Goal: Task Accomplishment & Management: Use online tool/utility

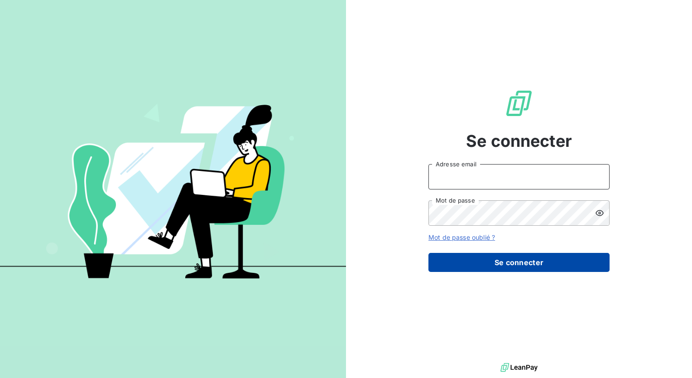
type input "[PERSON_NAME][EMAIL_ADDRESS][DOMAIN_NAME]"
click at [523, 262] on button "Se connecter" at bounding box center [519, 262] width 181 height 19
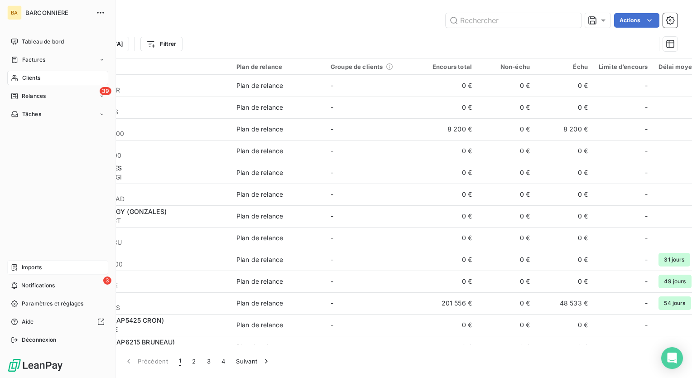
click at [29, 266] on span "Imports" at bounding box center [32, 267] width 20 height 8
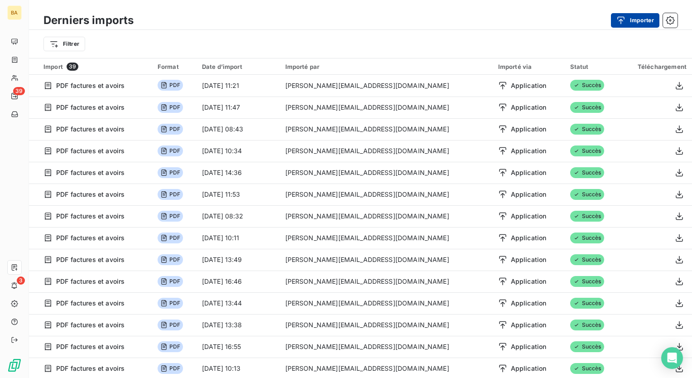
click at [643, 20] on button "Importer" at bounding box center [635, 20] width 48 height 15
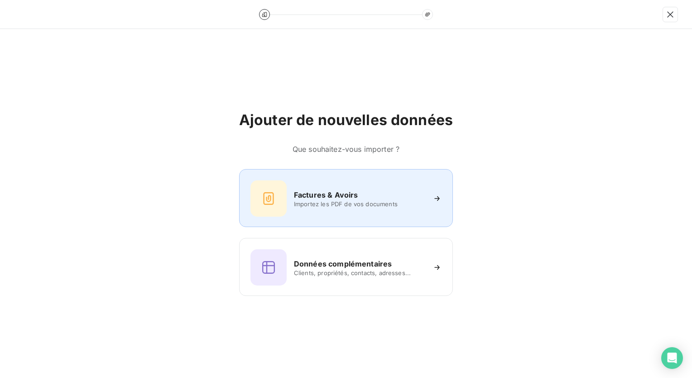
click at [286, 202] on div at bounding box center [269, 198] width 36 height 36
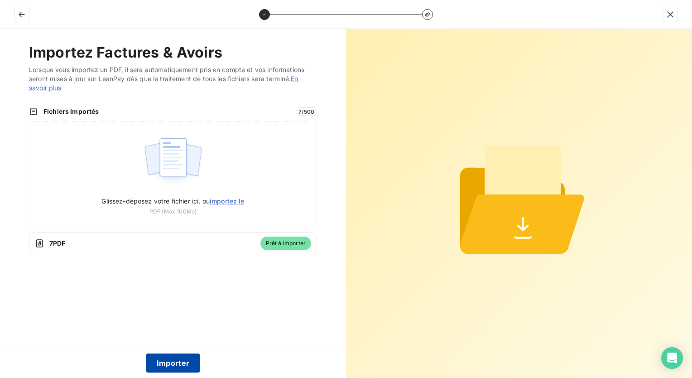
click at [174, 361] on button "Importer" at bounding box center [173, 362] width 55 height 19
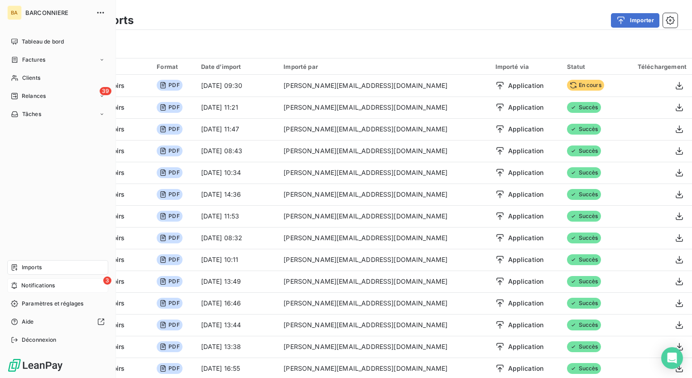
click at [34, 281] on div "3 Notifications" at bounding box center [57, 285] width 101 height 15
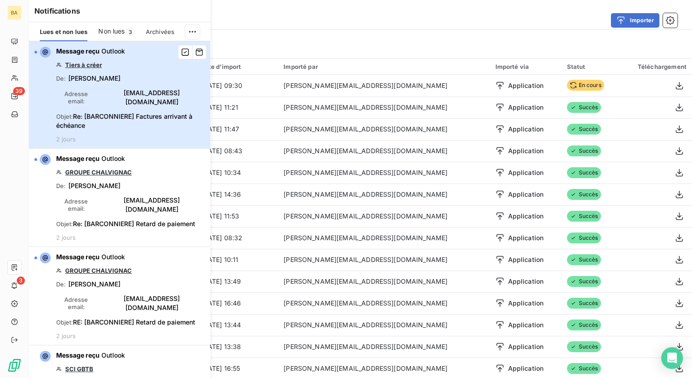
click at [112, 112] on span "Objet : Re: [BARCONNIERE] Factures arrivant à échéance" at bounding box center [130, 121] width 149 height 18
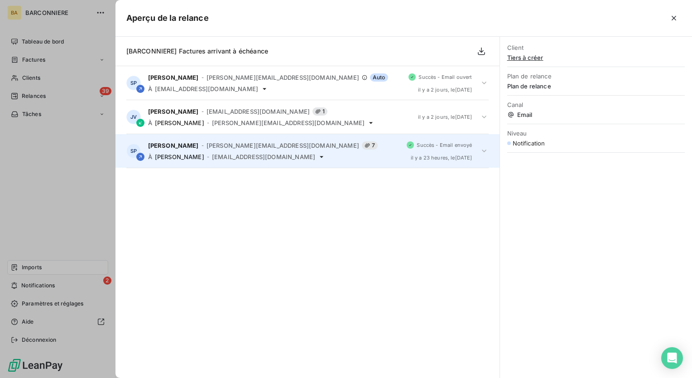
click at [207, 150] on div "[PERSON_NAME] - [PERSON_NAME][EMAIL_ADDRESS][DOMAIN_NAME] 7 À [PERSON_NAME] - […" at bounding box center [274, 150] width 252 height 19
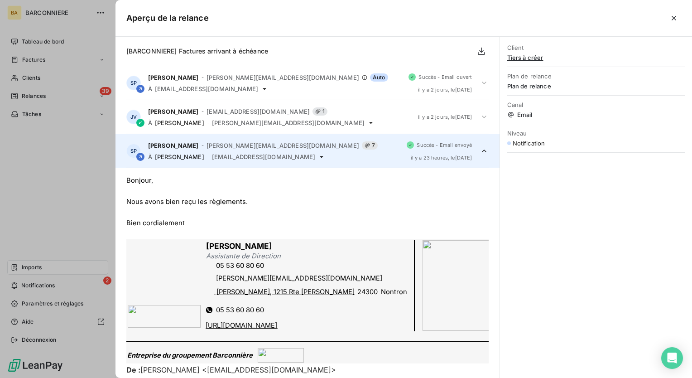
click at [50, 285] on div at bounding box center [346, 189] width 692 height 378
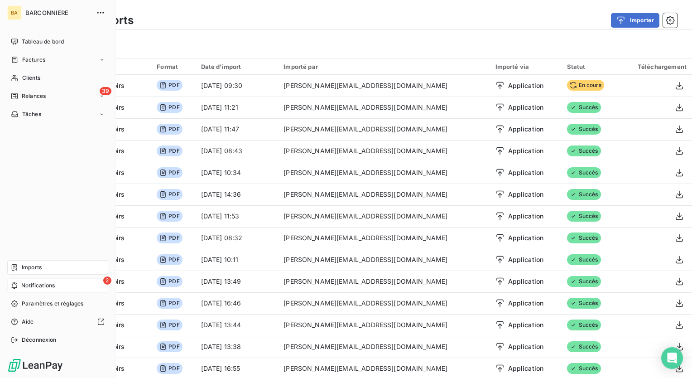
click at [49, 285] on span "Notifications" at bounding box center [38, 285] width 34 height 8
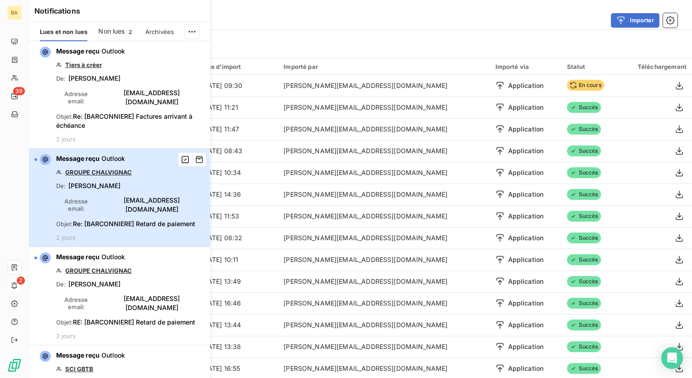
click at [101, 196] on span "[EMAIL_ADDRESS][DOMAIN_NAME]" at bounding box center [152, 205] width 106 height 18
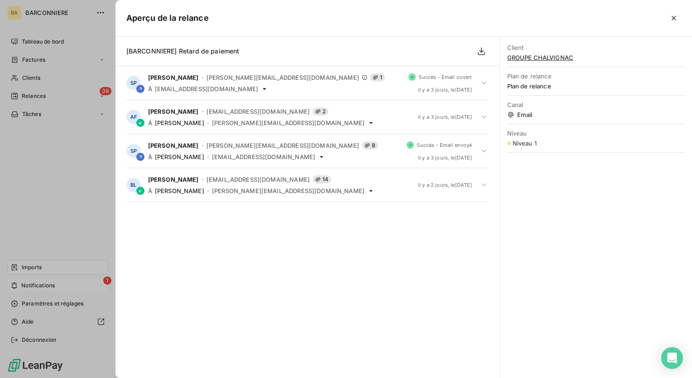
click at [40, 286] on div at bounding box center [346, 189] width 692 height 378
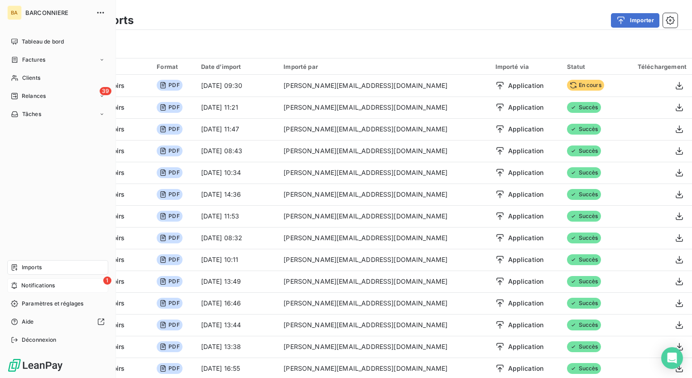
click at [40, 286] on span "Notifications" at bounding box center [38, 285] width 34 height 8
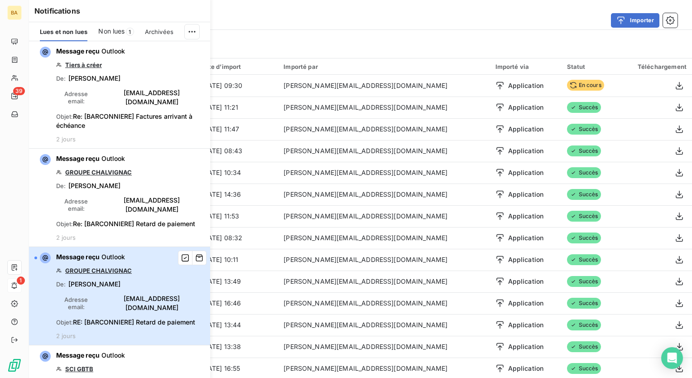
click at [103, 294] on span "[EMAIL_ADDRESS][DOMAIN_NAME]" at bounding box center [152, 303] width 106 height 18
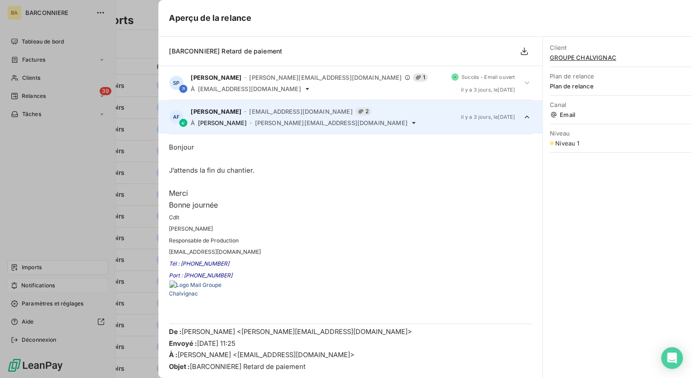
scroll to position [34, 0]
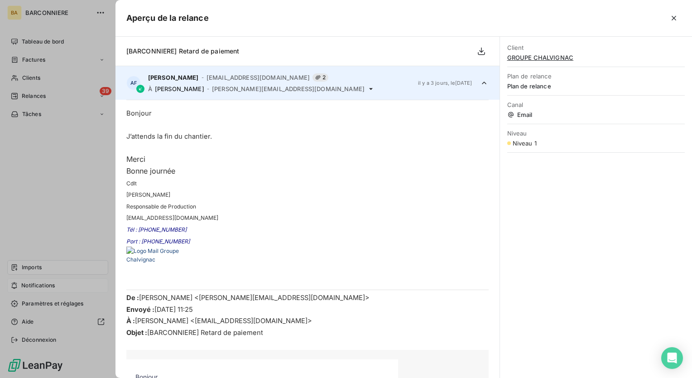
click at [44, 285] on div at bounding box center [346, 189] width 692 height 378
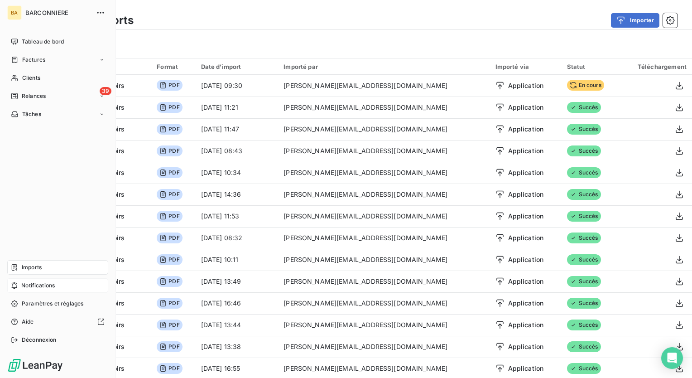
click at [44, 285] on span "Notifications" at bounding box center [38, 285] width 34 height 8
click at [32, 92] on span "Relances" at bounding box center [34, 96] width 24 height 8
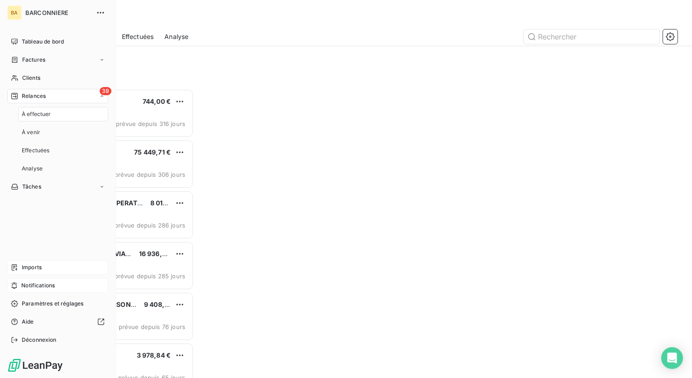
scroll to position [282, 143]
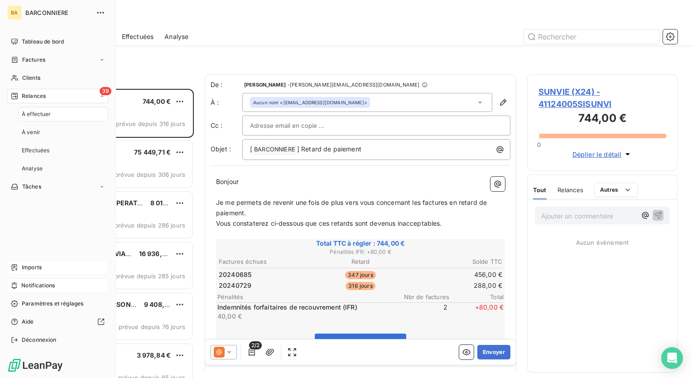
click at [44, 113] on span "À effectuer" at bounding box center [36, 114] width 29 height 8
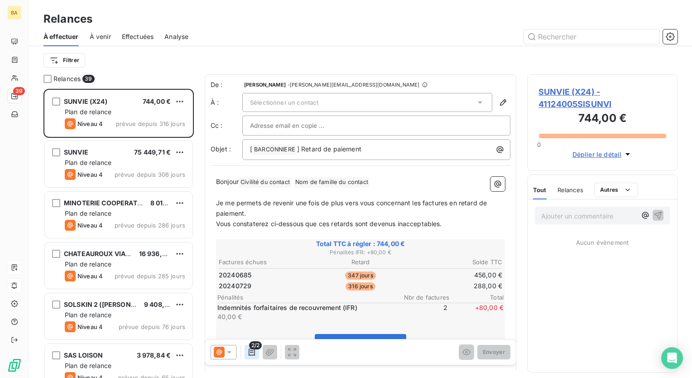
click at [252, 353] on icon "button" at bounding box center [251, 352] width 9 height 9
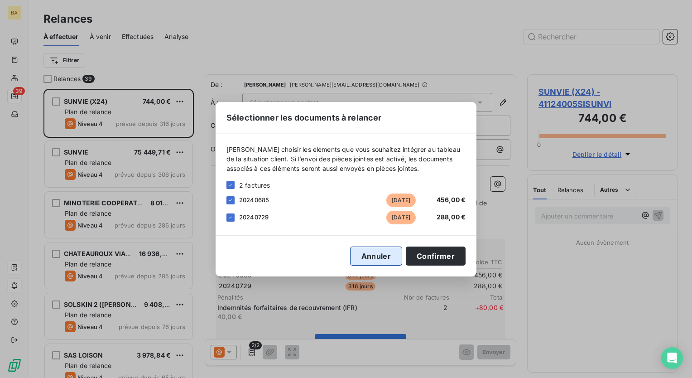
click at [390, 259] on button "Annuler" at bounding box center [376, 256] width 52 height 19
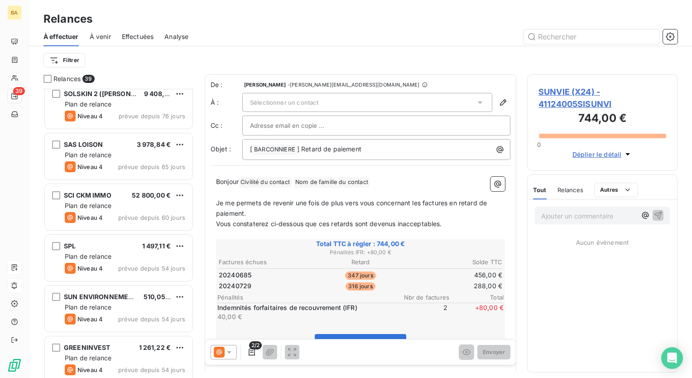
scroll to position [227, 0]
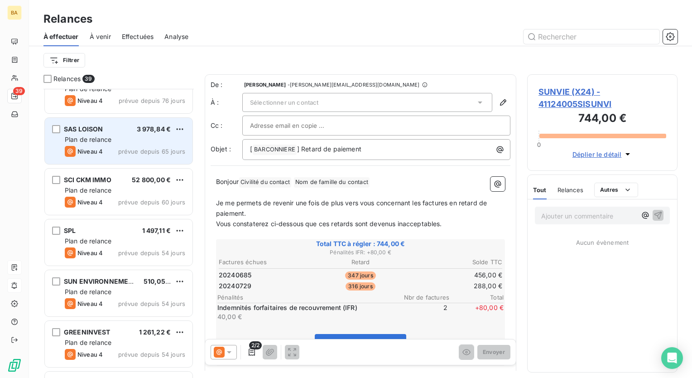
click at [79, 137] on span "Plan de relance" at bounding box center [88, 140] width 47 height 8
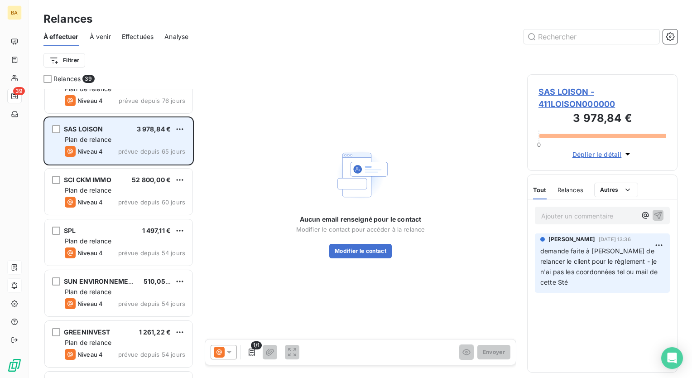
click at [103, 142] on span "Plan de relance" at bounding box center [88, 140] width 47 height 8
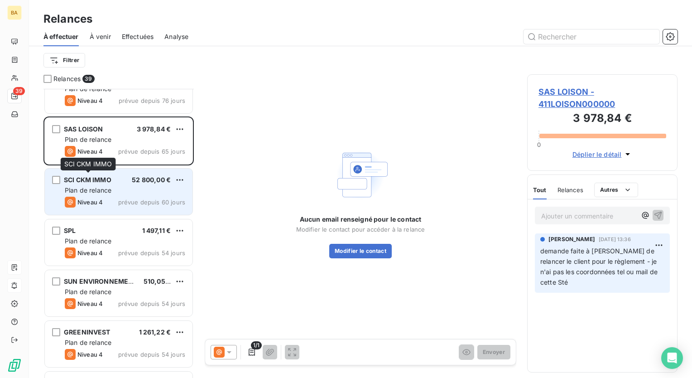
click at [93, 179] on span "SCI CKM IMMO" at bounding box center [88, 180] width 48 height 8
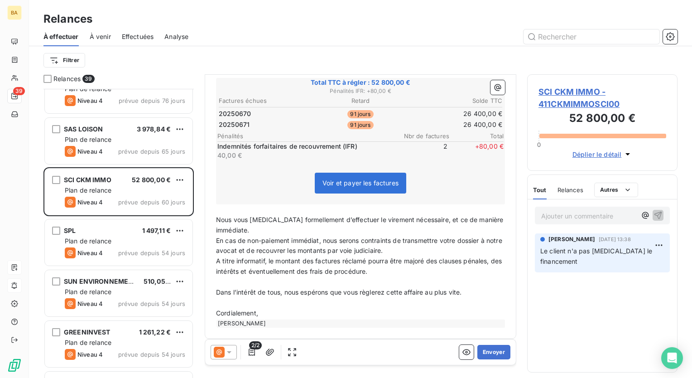
scroll to position [165, 0]
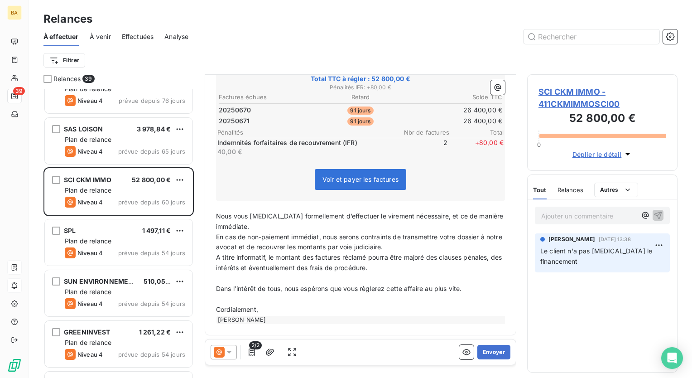
click at [229, 353] on icon at bounding box center [229, 352] width 5 height 2
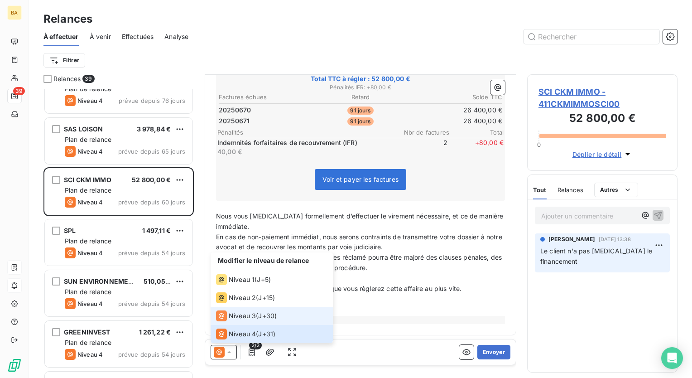
click at [247, 314] on span "Niveau 3" at bounding box center [242, 315] width 27 height 9
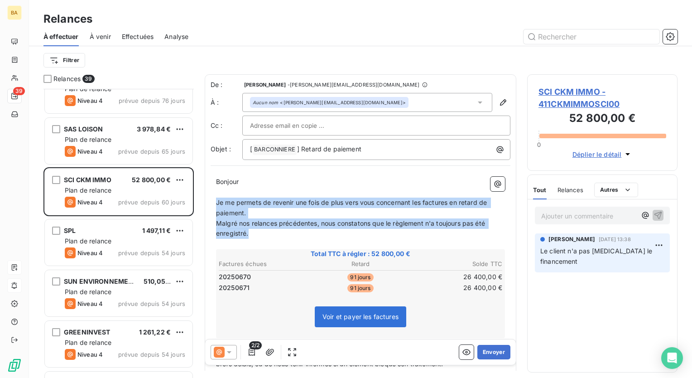
drag, startPoint x: 216, startPoint y: 202, endPoint x: 344, endPoint y: 231, distance: 131.9
click at [344, 231] on div "Bonjour ﻿ ﻿ ﻿ ﻿ Je me permets de revenir une fois de plus vers vous concernant …" at bounding box center [360, 298] width 289 height 243
copy div "Je me permets de revenir une fois de plus vers vous concernant les factures en …"
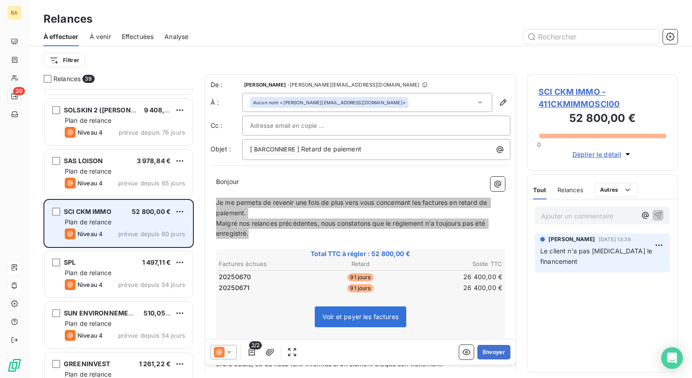
scroll to position [181, 0]
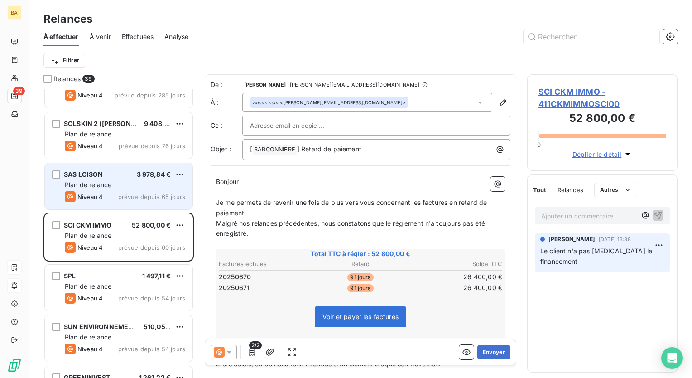
click at [111, 180] on div "Plan de relance" at bounding box center [125, 184] width 121 height 9
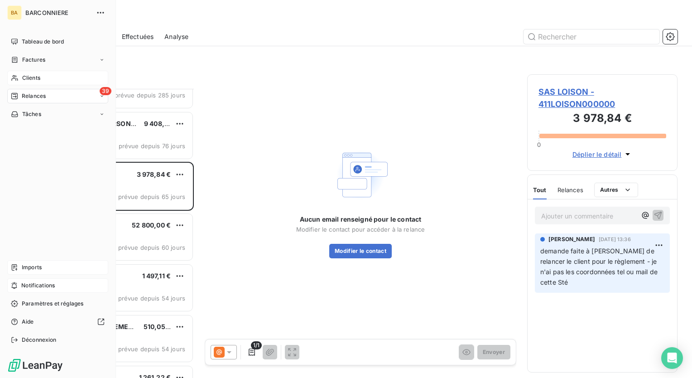
click at [30, 77] on span "Clients" at bounding box center [31, 78] width 18 height 8
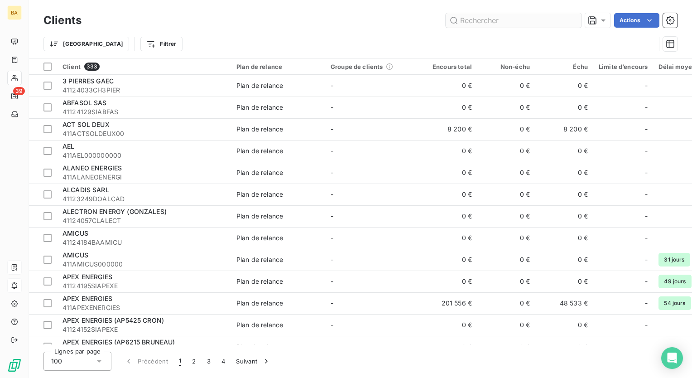
click at [488, 25] on input "text" at bounding box center [514, 20] width 136 height 15
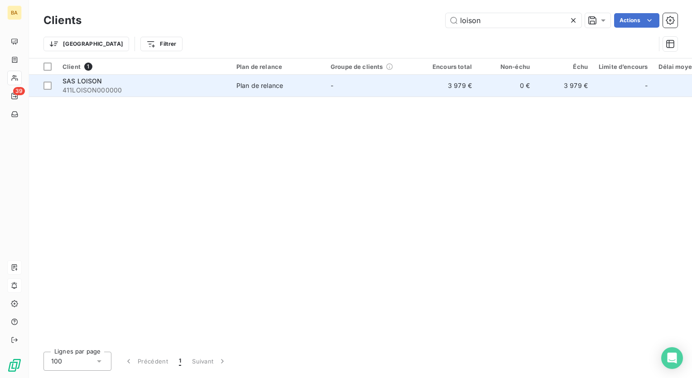
type input "loison"
click at [94, 89] on span "411LOISON000000" at bounding box center [144, 90] width 163 height 9
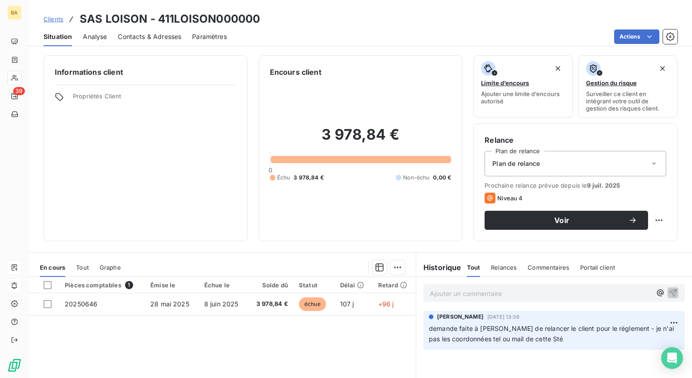
click at [135, 37] on span "Contacts & Adresses" at bounding box center [149, 36] width 63 height 9
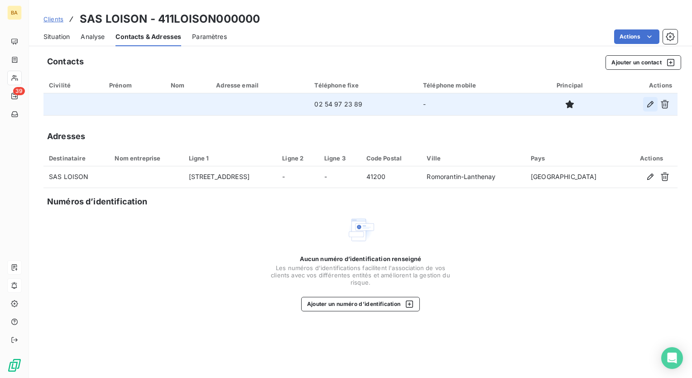
click at [652, 102] on icon "button" at bounding box center [651, 104] width 6 height 6
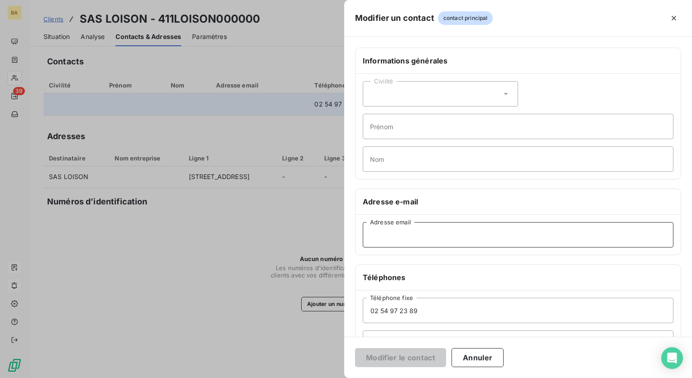
click at [382, 236] on input "Adresse email" at bounding box center [518, 234] width 311 height 25
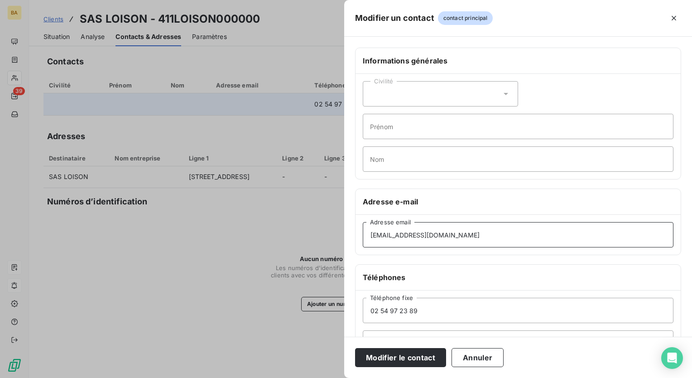
type input "[EMAIL_ADDRESS][DOMAIN_NAME]"
click at [434, 315] on input "02 54 97 23 89" at bounding box center [518, 310] width 311 height 25
click at [412, 362] on button "Modifier le contact" at bounding box center [400, 357] width 91 height 19
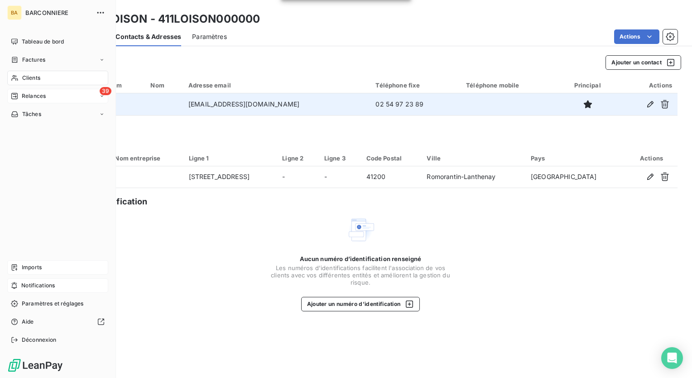
click at [28, 94] on span "Relances" at bounding box center [34, 96] width 24 height 8
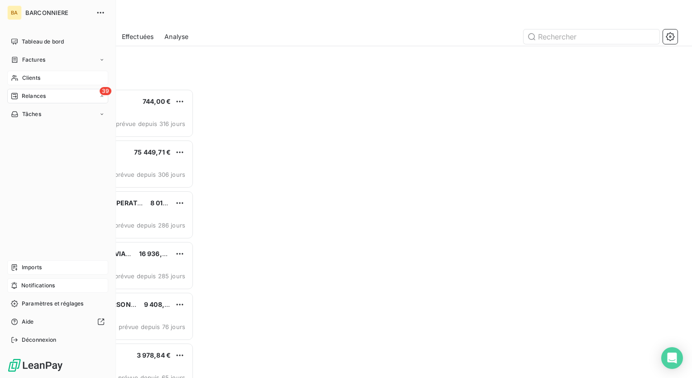
scroll to position [282, 143]
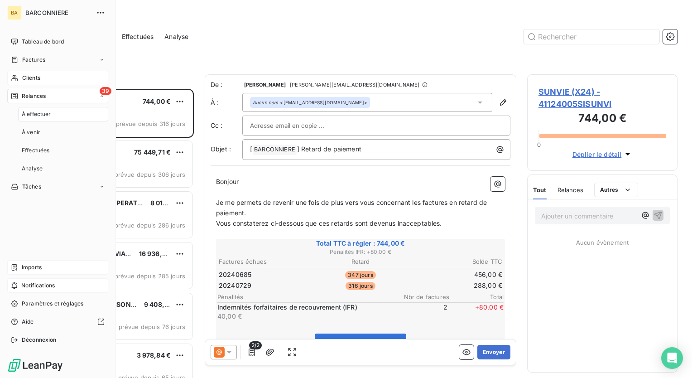
click at [29, 93] on span "Relances" at bounding box center [34, 96] width 24 height 8
click at [36, 94] on span "Relances" at bounding box center [34, 96] width 24 height 8
click at [36, 111] on span "À effectuer" at bounding box center [36, 114] width 29 height 8
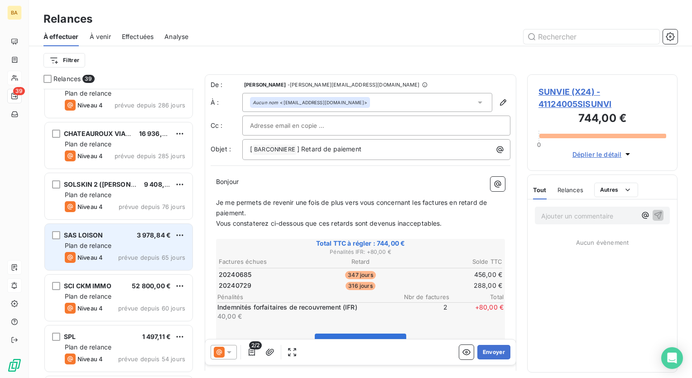
scroll to position [181, 0]
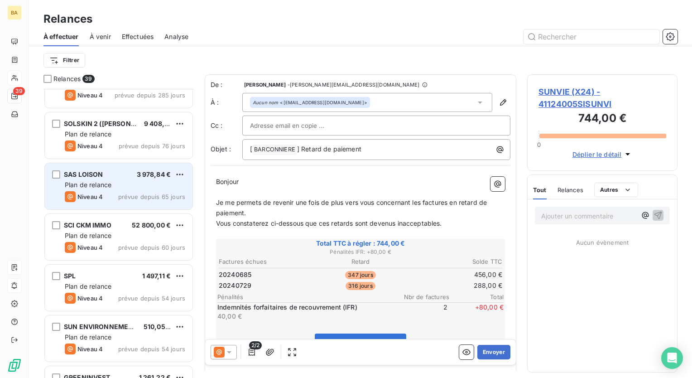
click at [103, 183] on span "Plan de relance" at bounding box center [88, 185] width 47 height 8
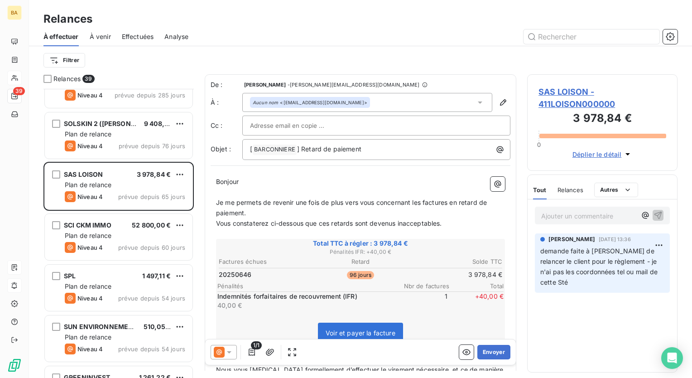
click at [230, 353] on icon at bounding box center [229, 352] width 9 height 9
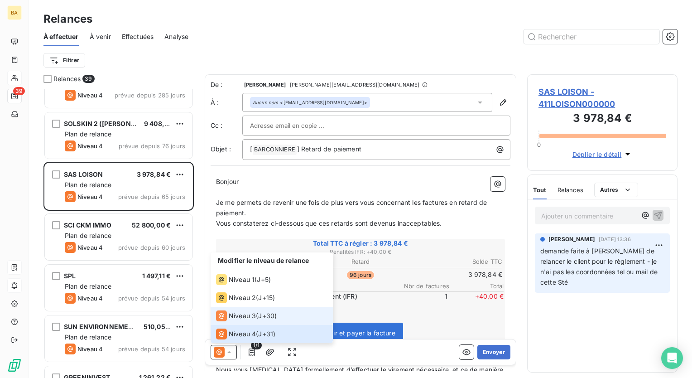
click at [247, 314] on span "Niveau 3" at bounding box center [242, 315] width 27 height 9
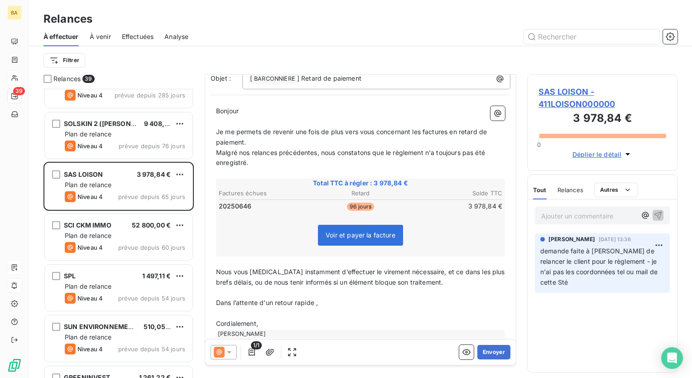
scroll to position [85, 0]
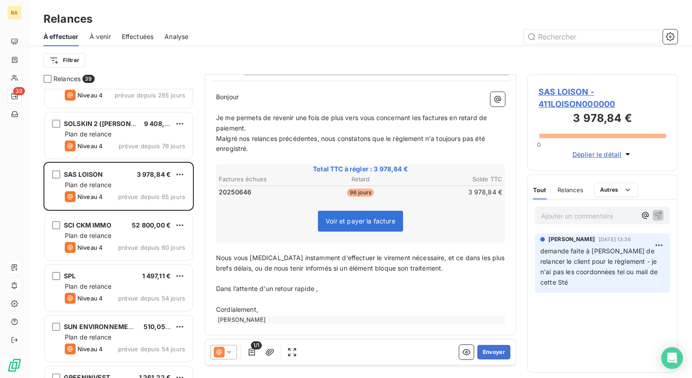
click at [424, 117] on span "Je me permets de revenir une fois de plus vers vous concernant les factures en …" at bounding box center [352, 123] width 273 height 18
click at [249, 139] on span "Malgré nos relances précédentes, nous constatons que le règlement n'a toujours …" at bounding box center [351, 144] width 271 height 18
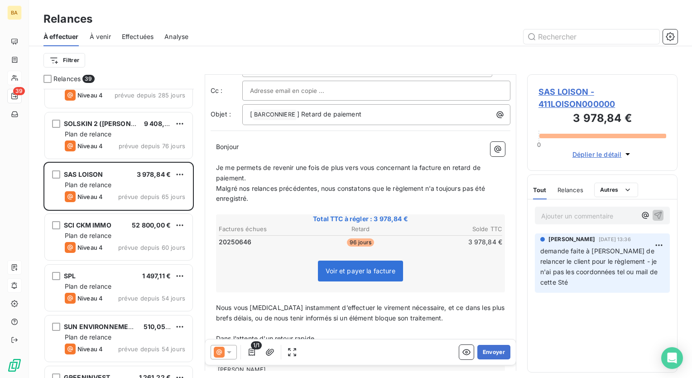
scroll to position [0, 0]
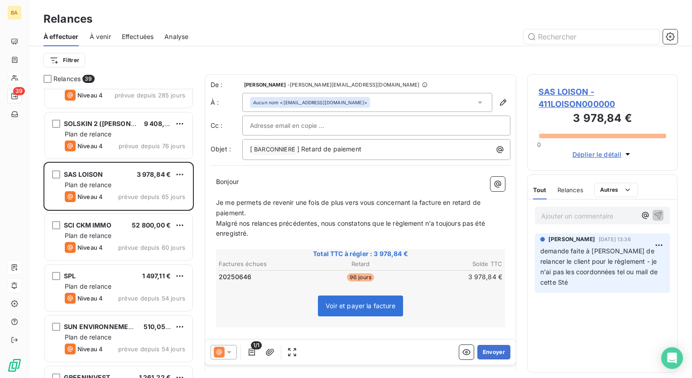
click at [306, 123] on input "text" at bounding box center [298, 126] width 97 height 14
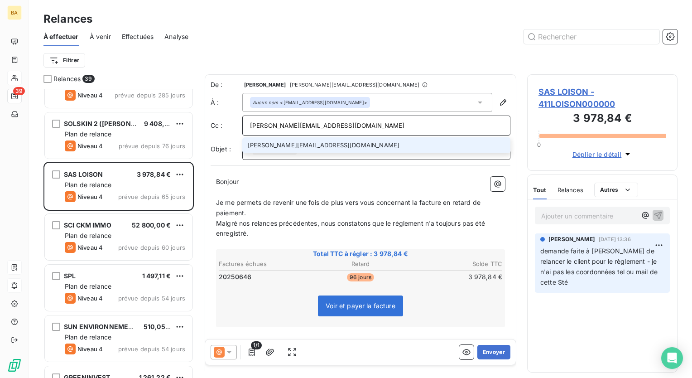
type input "[PERSON_NAME][EMAIL_ADDRESS][DOMAIN_NAME]"
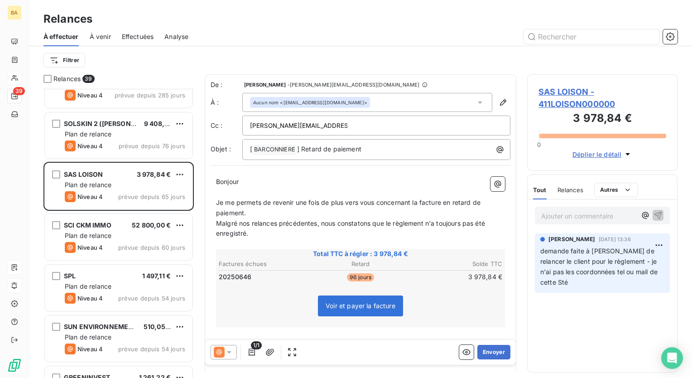
click at [344, 127] on div "[PERSON_NAME][EMAIL_ADDRESS][DOMAIN_NAME]" at bounding box center [376, 126] width 253 height 14
type input "[PERSON_NAME][EMAIL_ADDRESS][DOMAIN_NAME]"
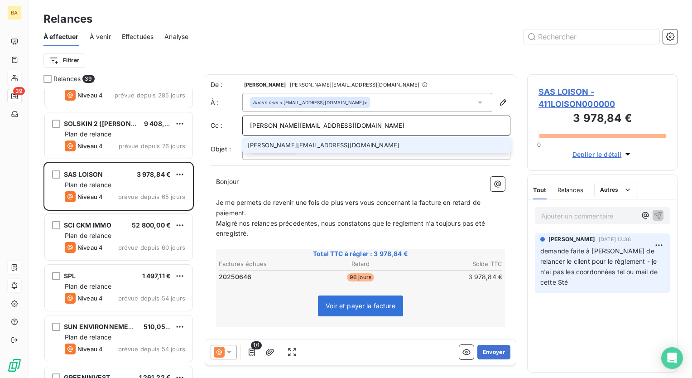
click at [349, 147] on li "[PERSON_NAME][EMAIL_ADDRESS][DOMAIN_NAME]" at bounding box center [376, 145] width 268 height 16
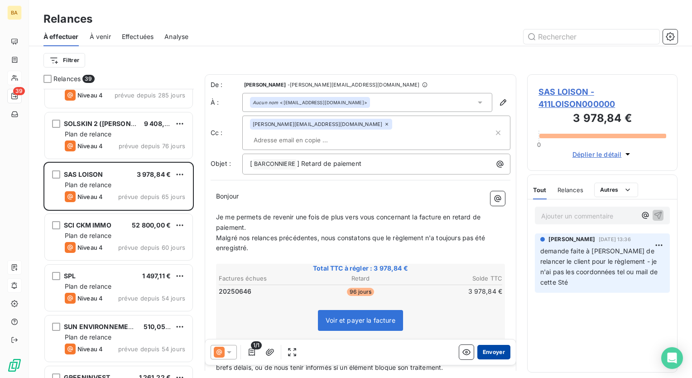
click at [479, 351] on button "Envoyer" at bounding box center [494, 352] width 33 height 15
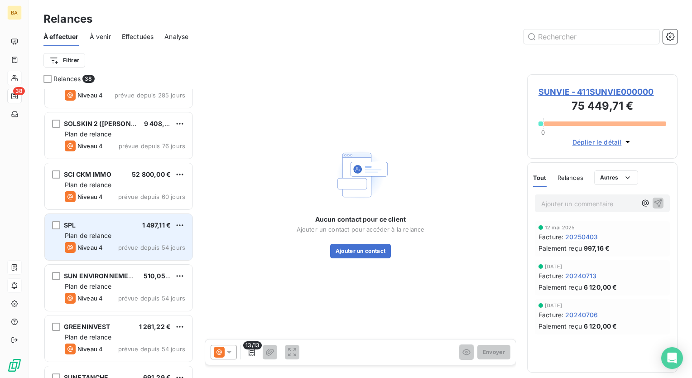
click at [97, 229] on div "SPL 1 497,11 € Plan de relance Niveau 4 prévue depuis 54 jours" at bounding box center [119, 237] width 148 height 46
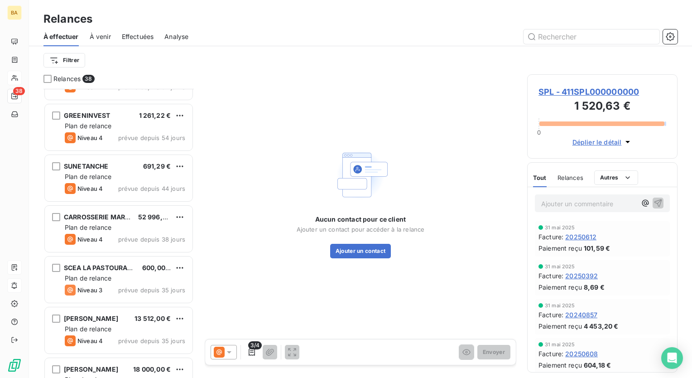
scroll to position [453, 0]
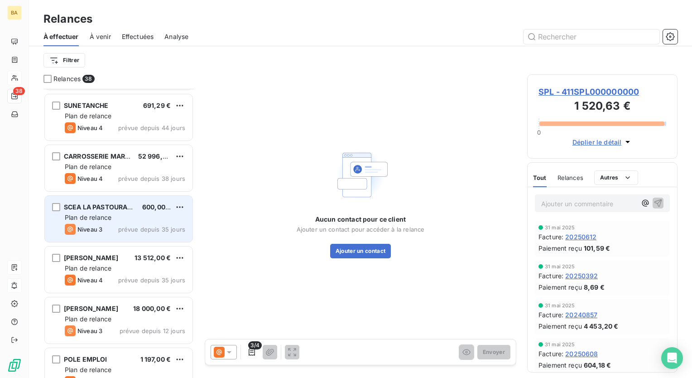
click at [102, 216] on span "Plan de relance" at bounding box center [88, 217] width 47 height 8
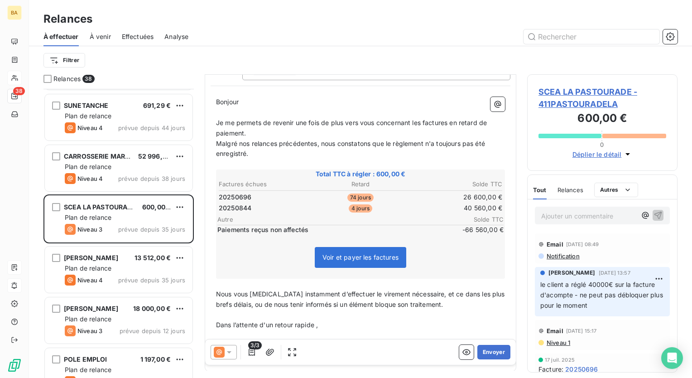
scroll to position [91, 0]
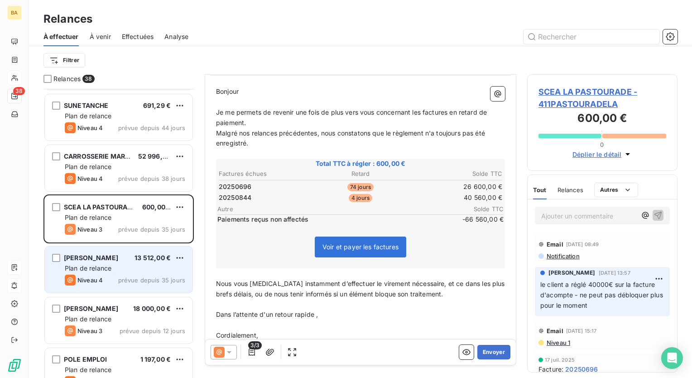
click at [90, 268] on span "Plan de relance" at bounding box center [88, 268] width 47 height 8
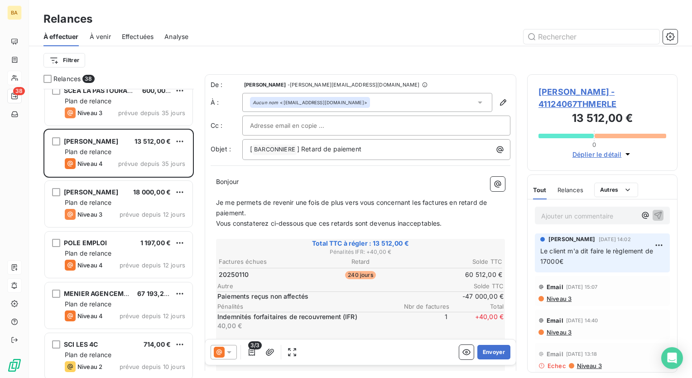
scroll to position [589, 0]
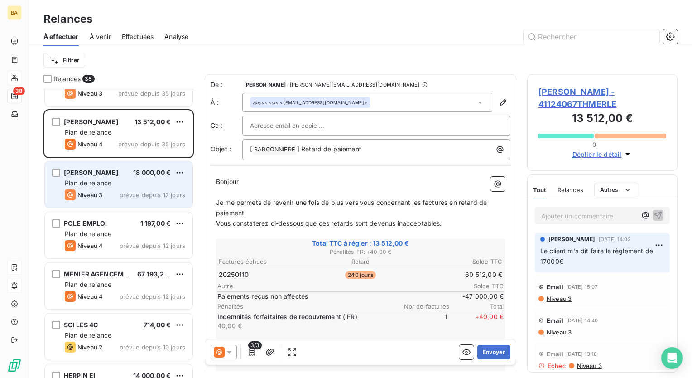
click at [124, 179] on div "Plan de relance" at bounding box center [125, 183] width 121 height 9
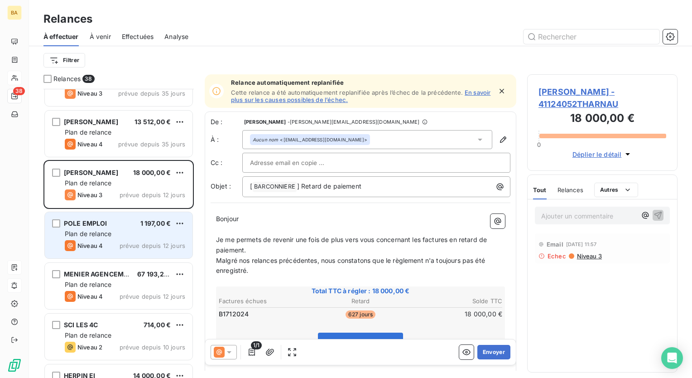
click at [110, 235] on span "Plan de relance" at bounding box center [88, 234] width 47 height 8
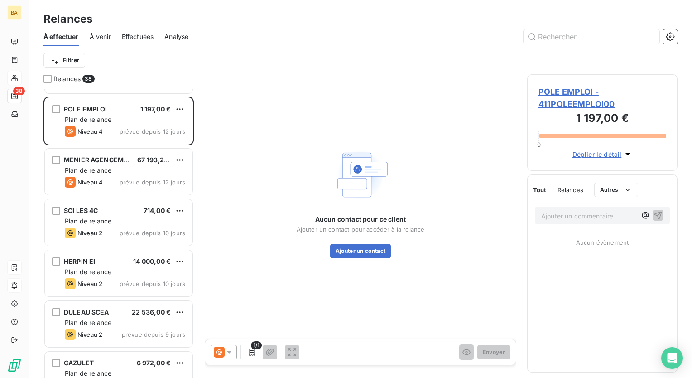
scroll to position [725, 0]
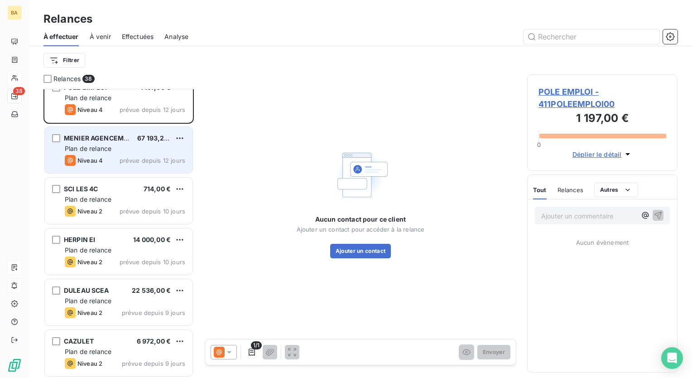
click at [94, 151] on span "Plan de relance" at bounding box center [88, 149] width 47 height 8
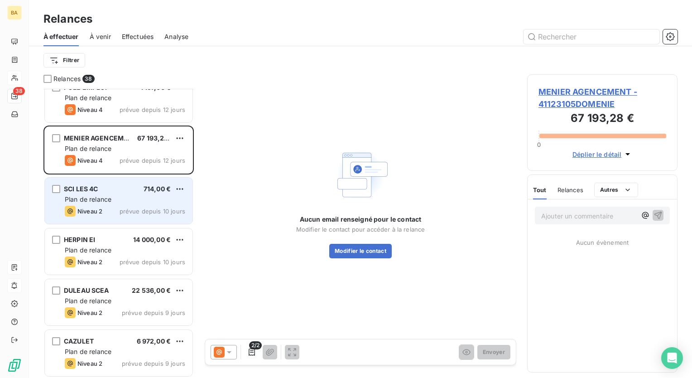
click at [106, 200] on span "Plan de relance" at bounding box center [88, 199] width 47 height 8
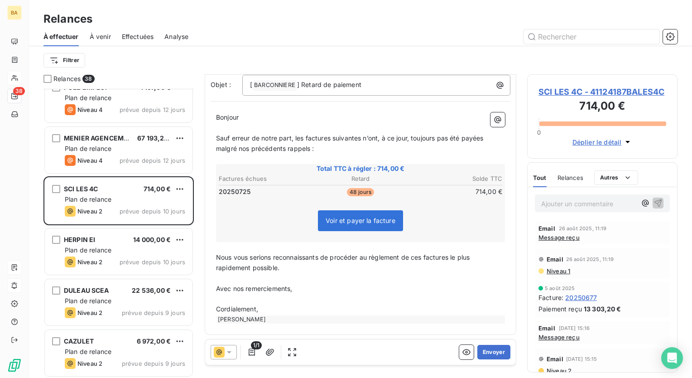
click at [558, 236] on span "Message reçu" at bounding box center [559, 237] width 41 height 7
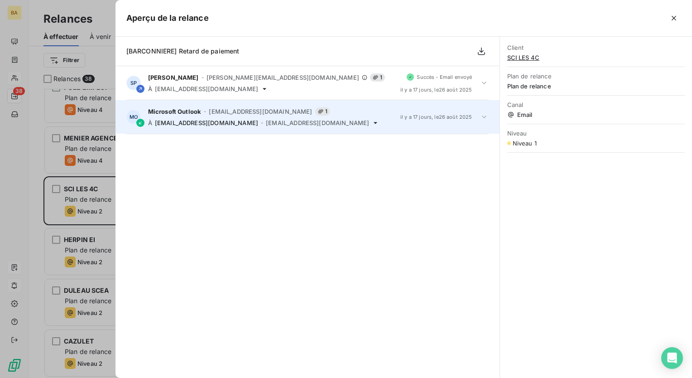
click at [266, 119] on span "[EMAIL_ADDRESS][DOMAIN_NAME]" at bounding box center [317, 122] width 103 height 7
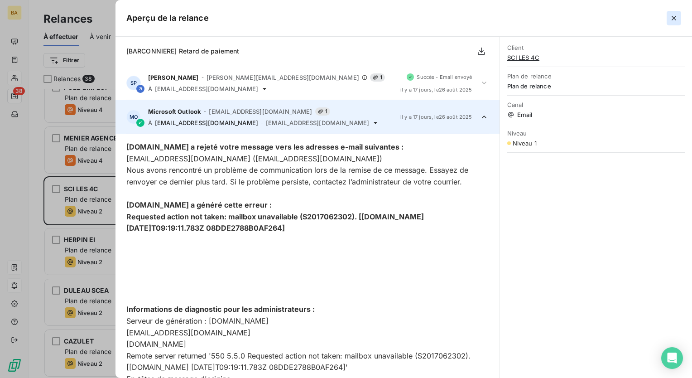
click at [673, 18] on icon "button" at bounding box center [674, 18] width 9 height 9
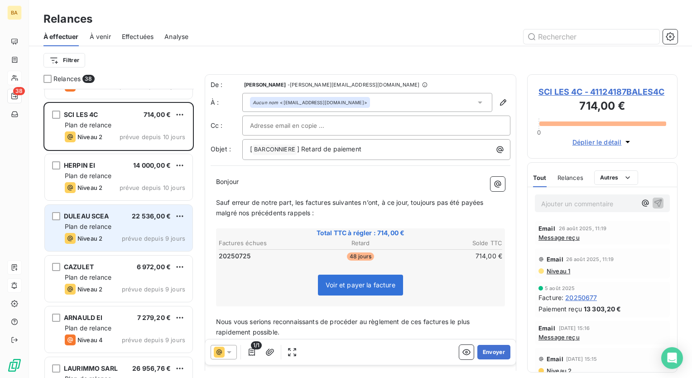
scroll to position [816, 0]
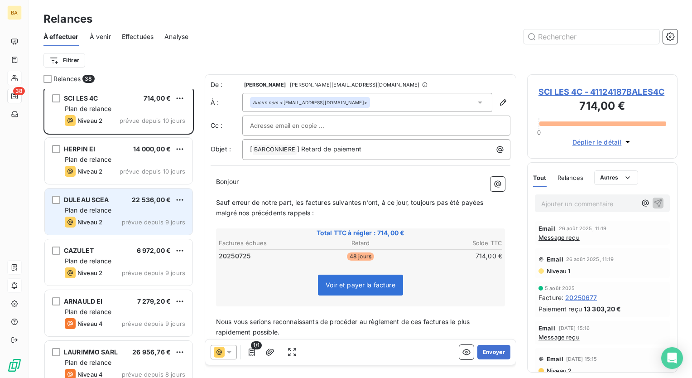
click at [113, 208] on div "Plan de relance" at bounding box center [125, 210] width 121 height 9
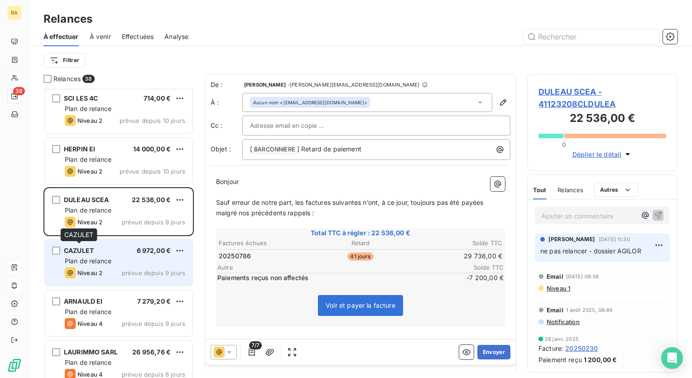
click at [87, 255] on div "CAZULET 6 972,00 € Plan de relance Niveau 2 prévue depuis 9 jours" at bounding box center [119, 262] width 148 height 46
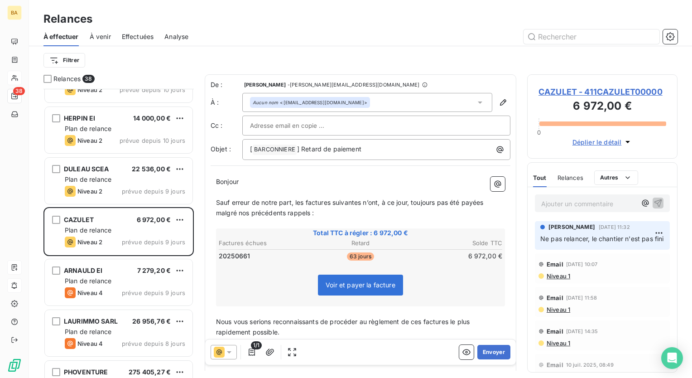
scroll to position [906, 0]
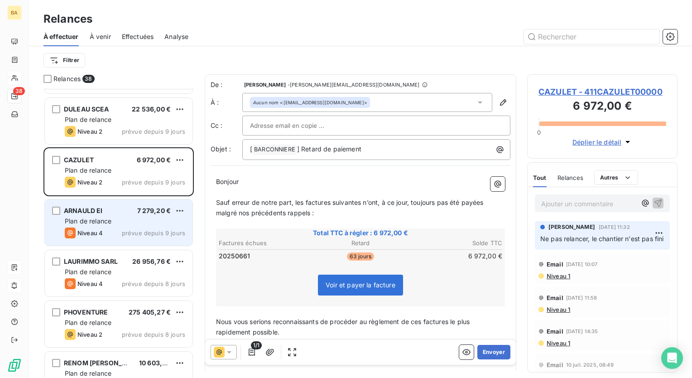
click at [103, 223] on span "Plan de relance" at bounding box center [88, 221] width 47 height 8
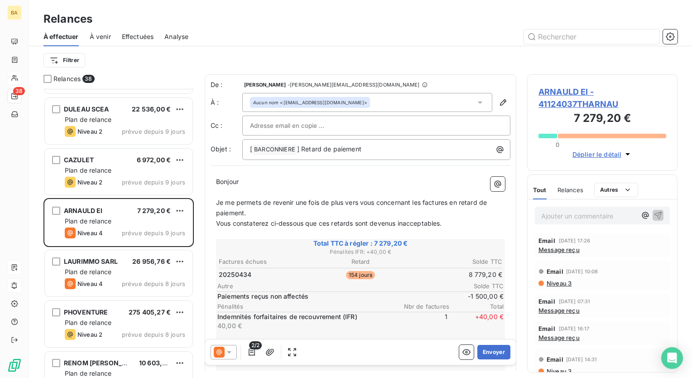
click at [565, 247] on span "Message reçu" at bounding box center [559, 249] width 41 height 7
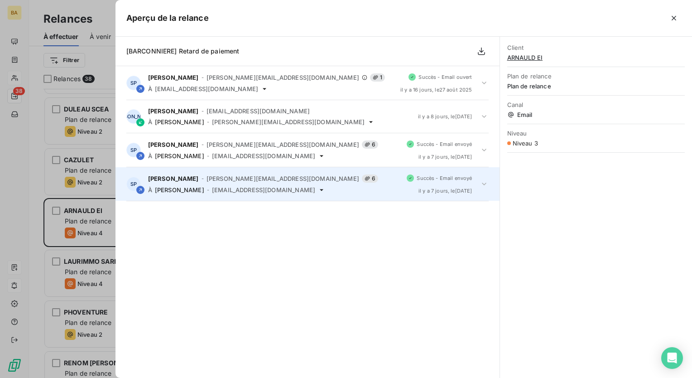
click at [218, 182] on span "[PERSON_NAME][EMAIL_ADDRESS][DOMAIN_NAME]" at bounding box center [283, 178] width 153 height 7
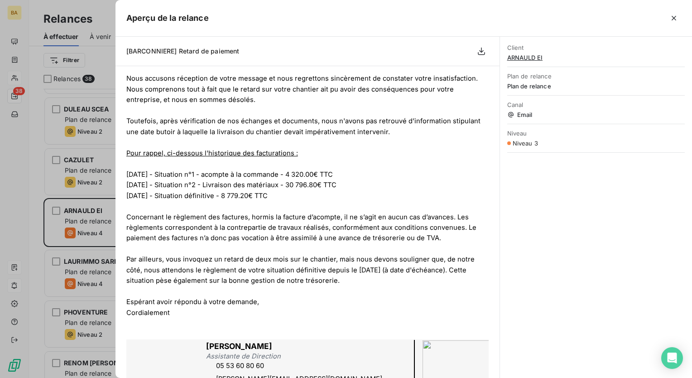
scroll to position [101, 0]
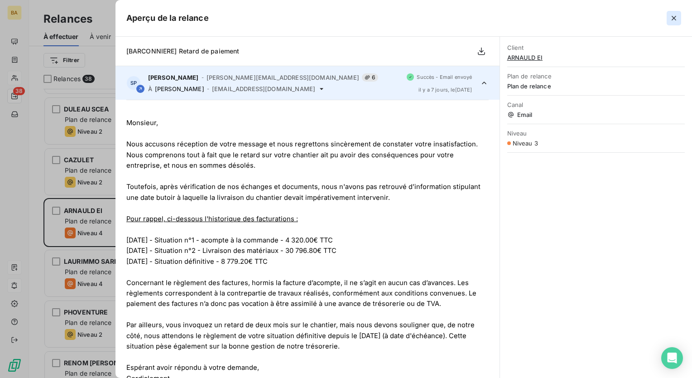
click at [674, 19] on icon "button" at bounding box center [674, 18] width 9 height 9
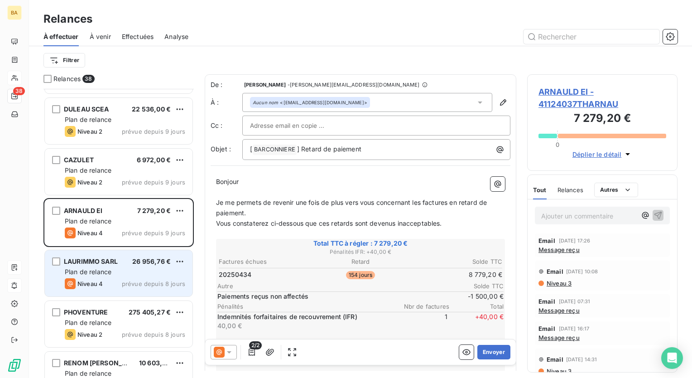
click at [107, 275] on span "Plan de relance" at bounding box center [88, 272] width 47 height 8
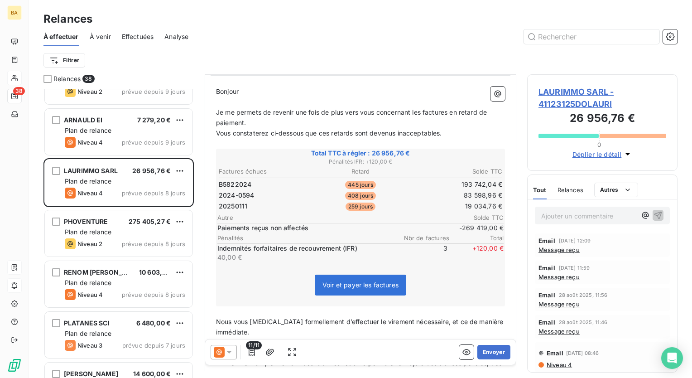
scroll to position [1042, 0]
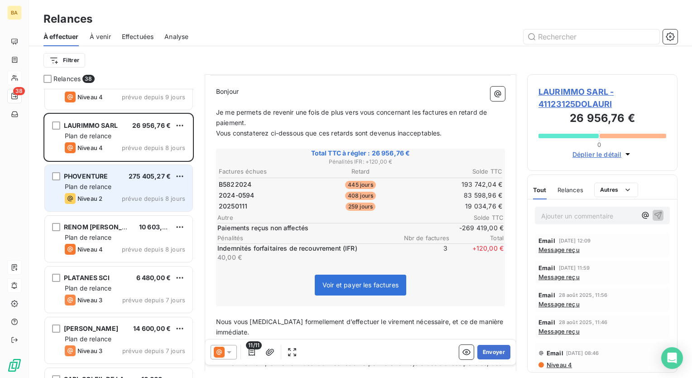
click at [96, 183] on span "Plan de relance" at bounding box center [88, 187] width 47 height 8
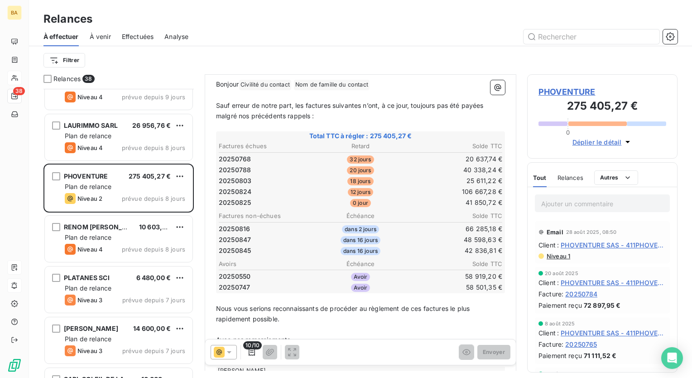
scroll to position [136, 0]
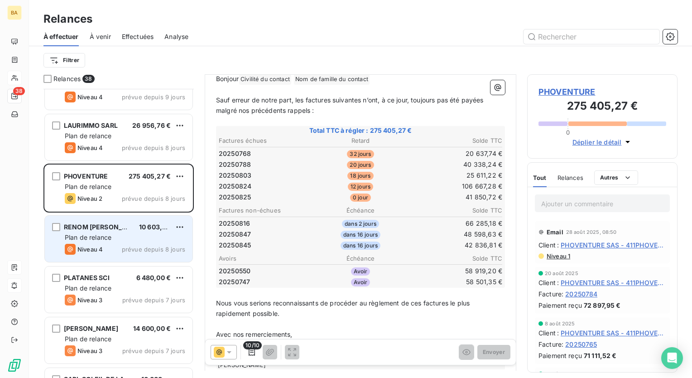
click at [93, 235] on span "Plan de relance" at bounding box center [88, 237] width 47 height 8
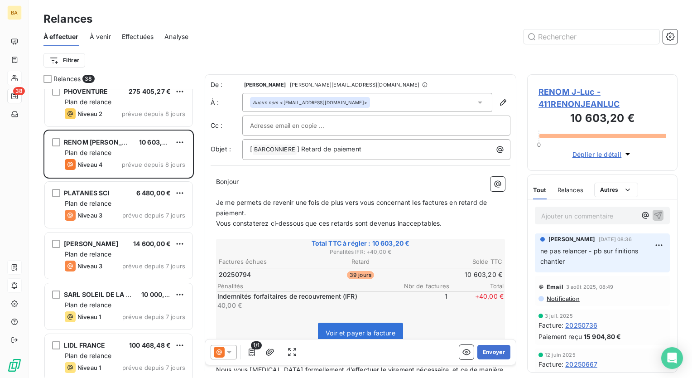
scroll to position [1133, 0]
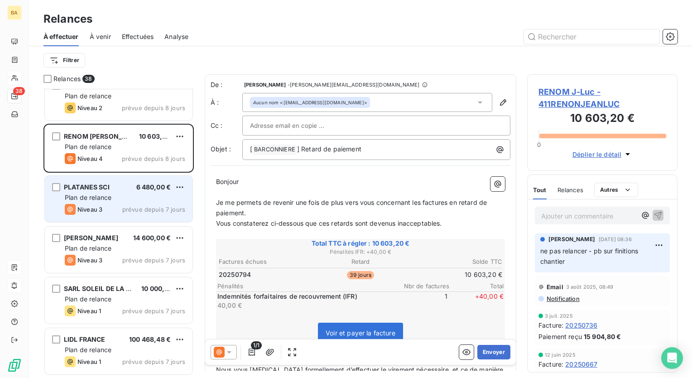
click at [102, 195] on span "Plan de relance" at bounding box center [88, 198] width 47 height 8
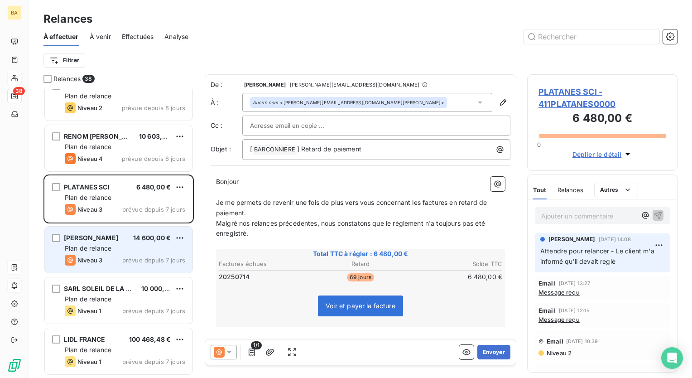
click at [107, 249] on span "Plan de relance" at bounding box center [88, 248] width 47 height 8
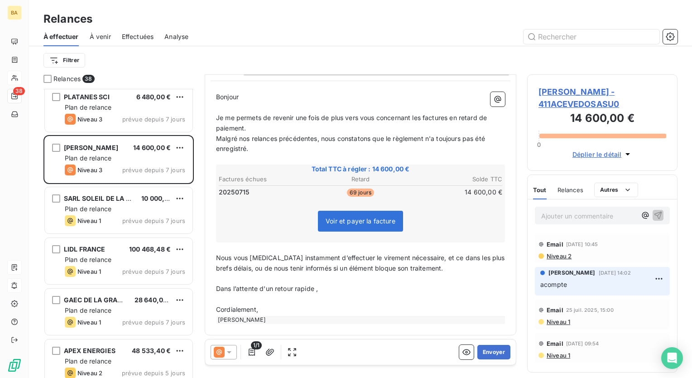
scroll to position [1224, 0]
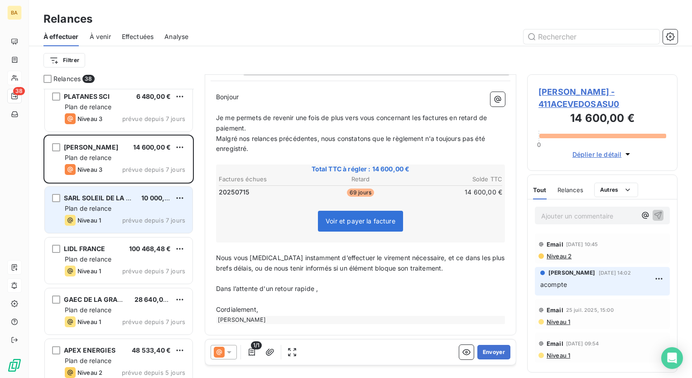
click at [96, 208] on span "Plan de relance" at bounding box center [88, 208] width 47 height 8
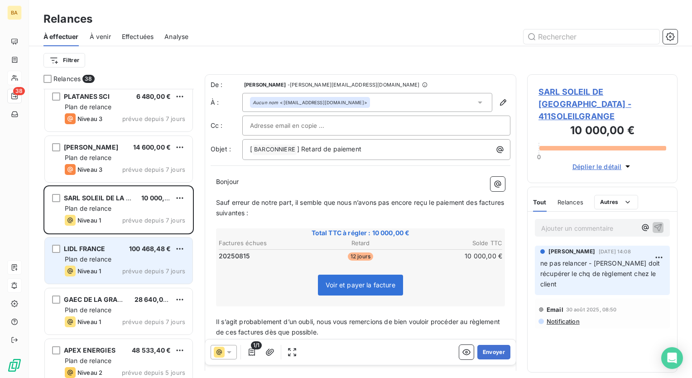
click at [100, 260] on span "Plan de relance" at bounding box center [88, 259] width 47 height 8
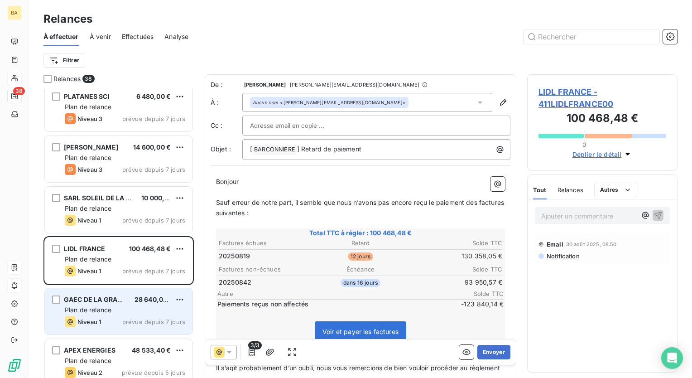
click at [150, 315] on div "GAEC DE LA GRANGE 28 640,00 € Plan de relance Niveau 1 prévue depuis 7 jours" at bounding box center [119, 311] width 148 height 46
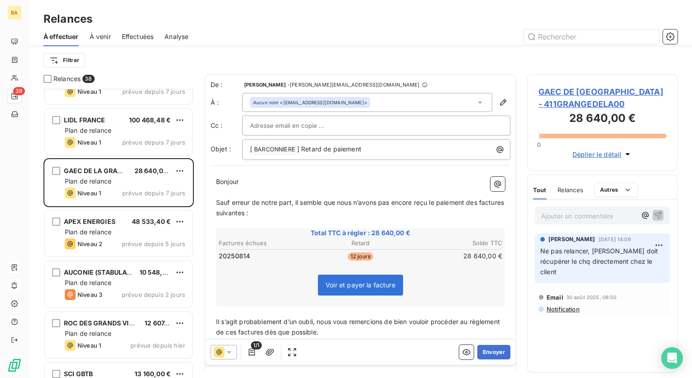
scroll to position [1405, 0]
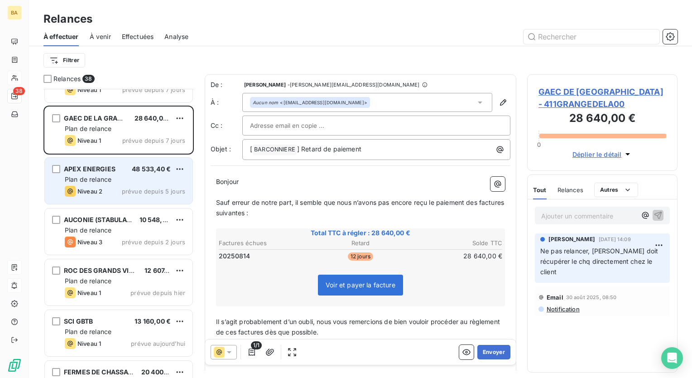
click at [118, 184] on div "APEX ENERGIES 48 533,40 € Plan de relance Niveau 2 prévue depuis 5 jours" at bounding box center [119, 181] width 148 height 46
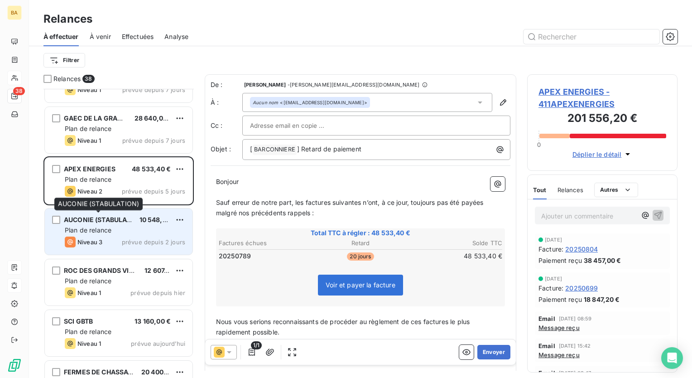
click at [116, 222] on span "AUCONIE (STABULATION)" at bounding box center [104, 220] width 81 height 8
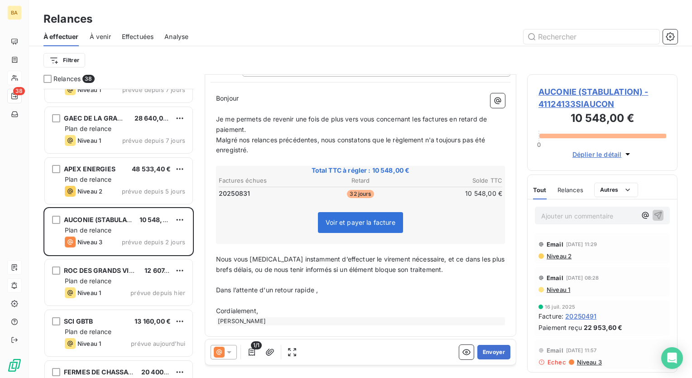
scroll to position [85, 0]
click at [489, 351] on button "Envoyer" at bounding box center [494, 352] width 33 height 15
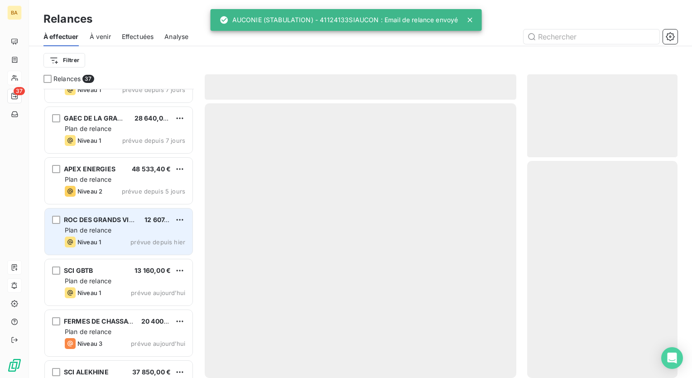
click at [99, 229] on span "Plan de relance" at bounding box center [88, 230] width 47 height 8
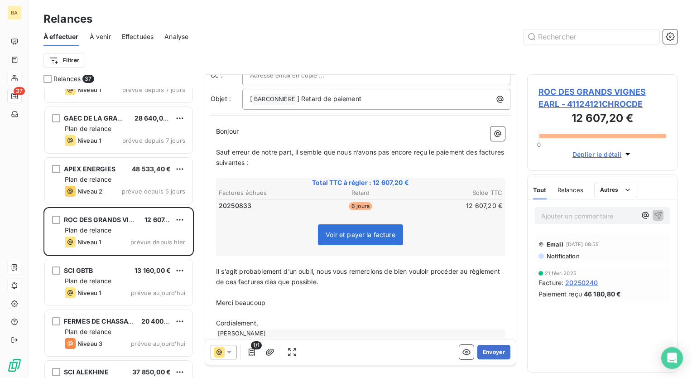
scroll to position [65, 0]
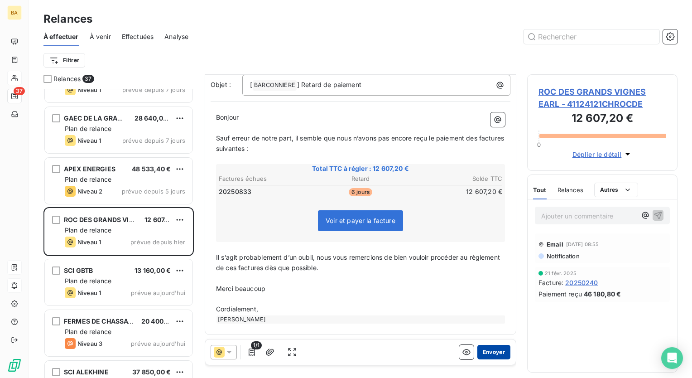
click at [491, 352] on button "Envoyer" at bounding box center [494, 352] width 33 height 15
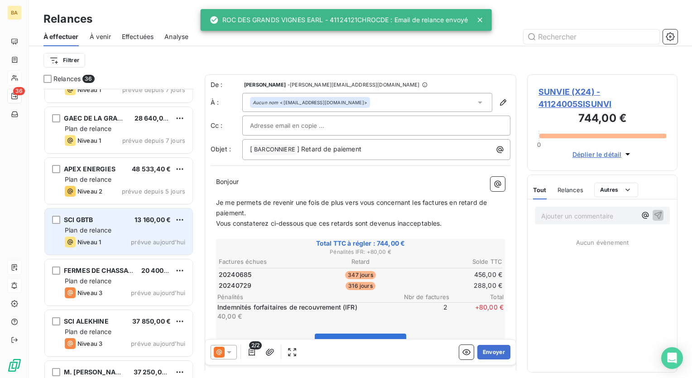
click at [100, 228] on span "Plan de relance" at bounding box center [88, 230] width 47 height 8
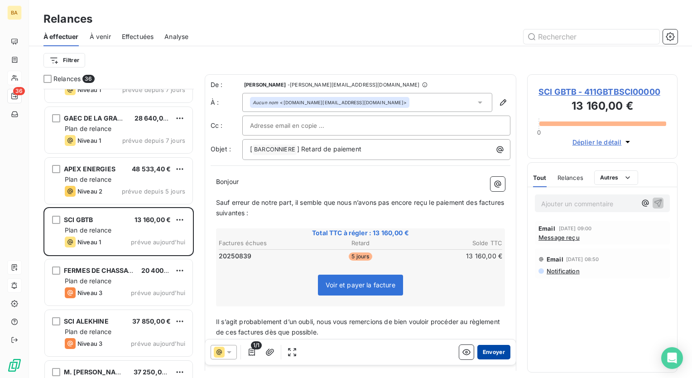
click at [491, 350] on button "Envoyer" at bounding box center [494, 352] width 33 height 15
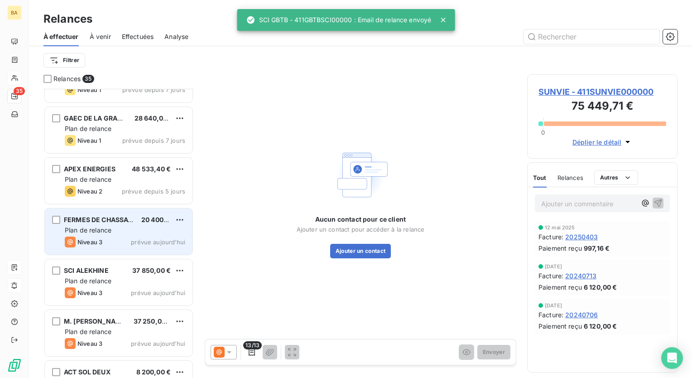
click at [121, 227] on div "Plan de relance" at bounding box center [125, 230] width 121 height 9
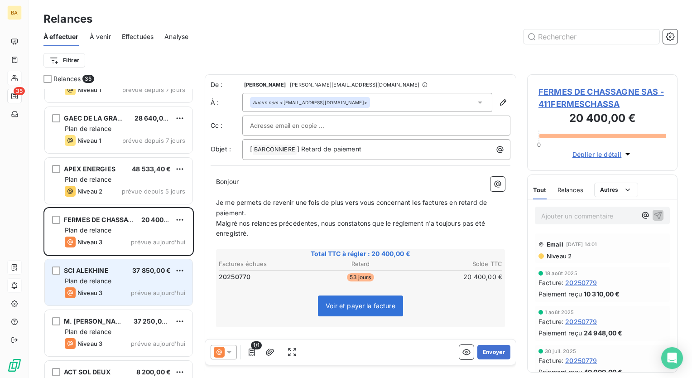
click at [133, 280] on div "Plan de relance" at bounding box center [125, 280] width 121 height 9
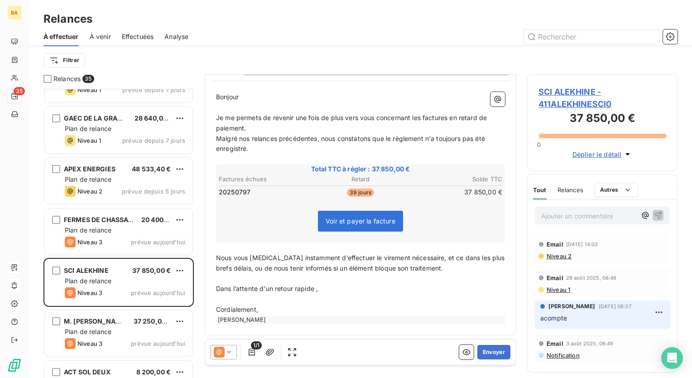
scroll to position [40, 0]
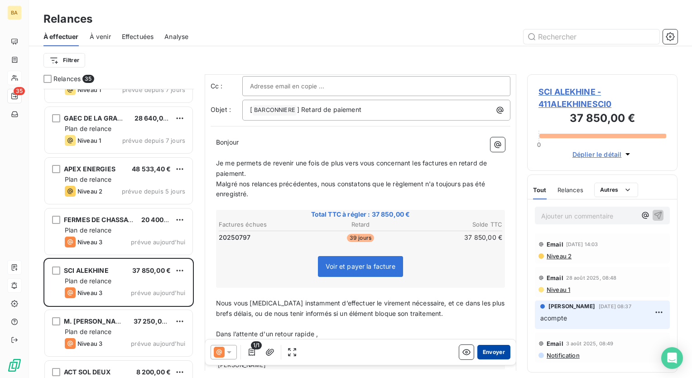
click at [493, 349] on button "Envoyer" at bounding box center [494, 352] width 33 height 15
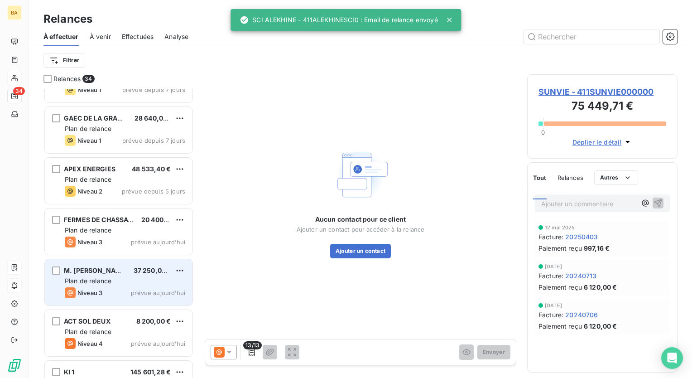
click at [102, 275] on div "M. [PERSON_NAME] 37 250,00 € Plan de relance Niveau 3 prévue [DATE]" at bounding box center [119, 282] width 148 height 46
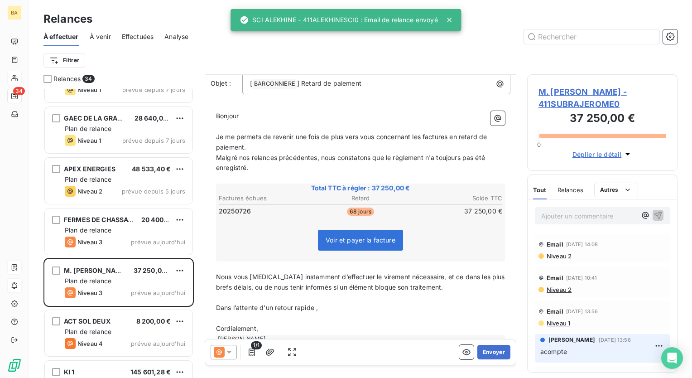
scroll to position [85, 0]
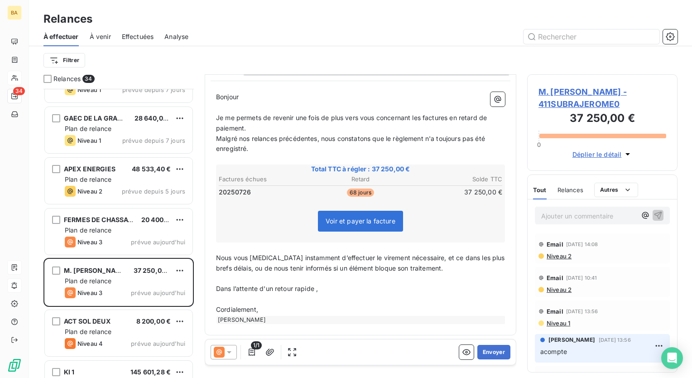
click at [232, 349] on icon at bounding box center [229, 352] width 9 height 9
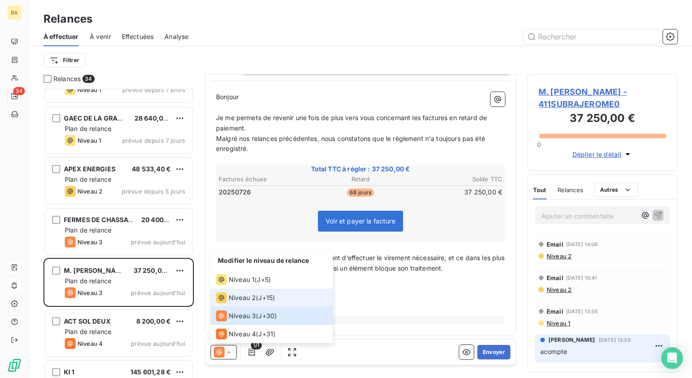
click at [241, 296] on span "Niveau 2" at bounding box center [242, 297] width 27 height 9
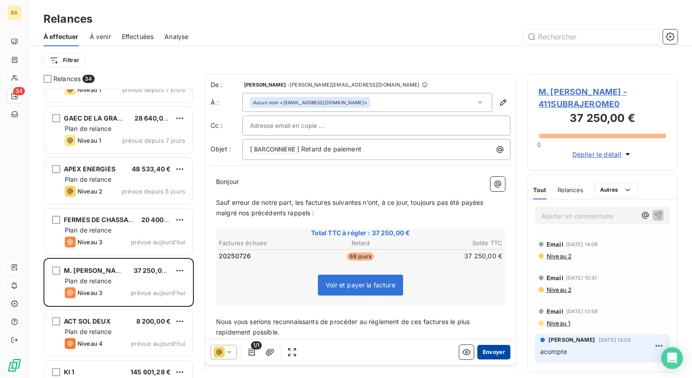
click at [484, 354] on button "Envoyer" at bounding box center [494, 352] width 33 height 15
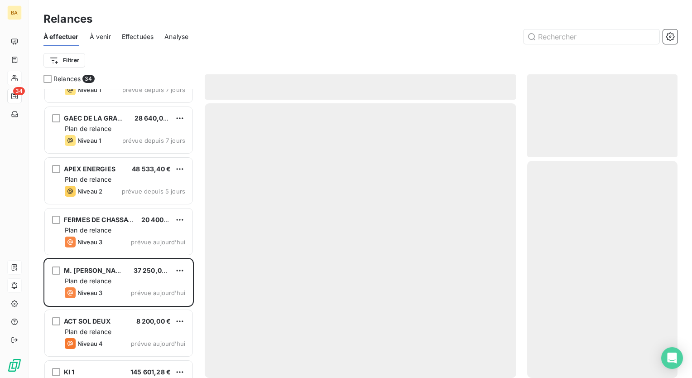
scroll to position [1386, 0]
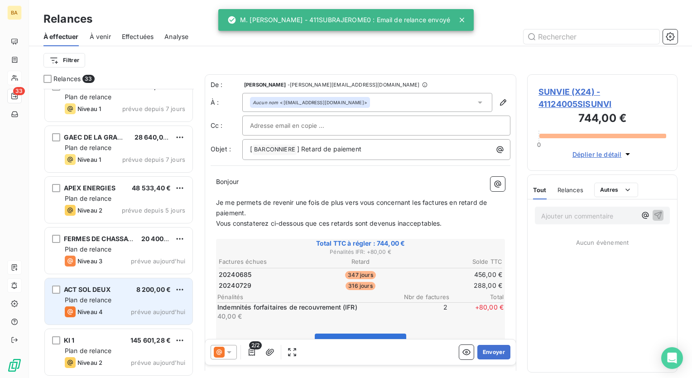
click at [103, 296] on span "Plan de relance" at bounding box center [88, 300] width 47 height 8
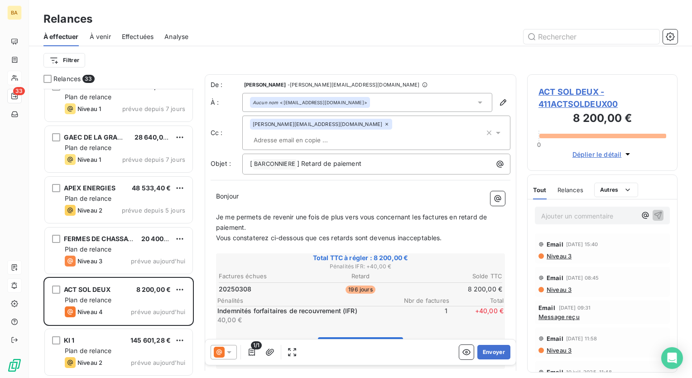
click at [557, 254] on span "Niveau 3" at bounding box center [559, 255] width 26 height 7
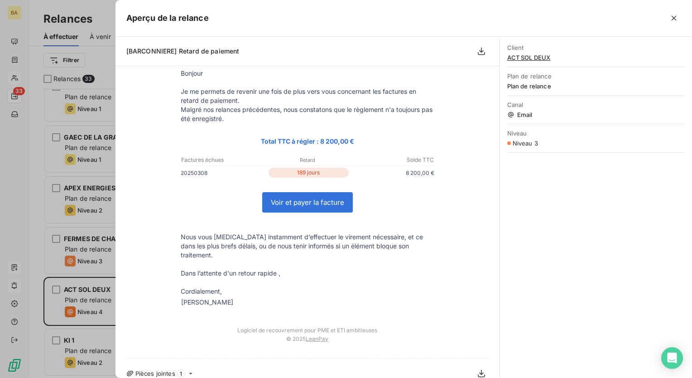
scroll to position [61, 0]
click at [155, 369] on span "Pièces jointes" at bounding box center [156, 372] width 40 height 7
click at [674, 19] on icon "button" at bounding box center [674, 18] width 9 height 9
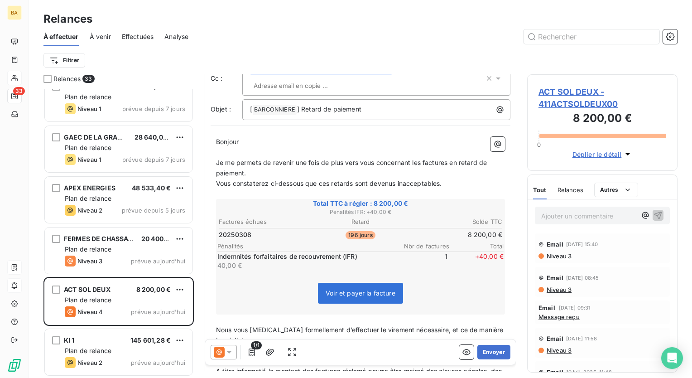
scroll to position [0, 0]
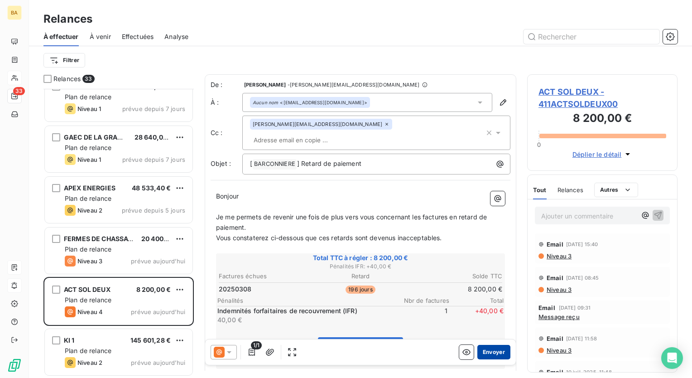
click at [494, 353] on button "Envoyer" at bounding box center [494, 352] width 33 height 15
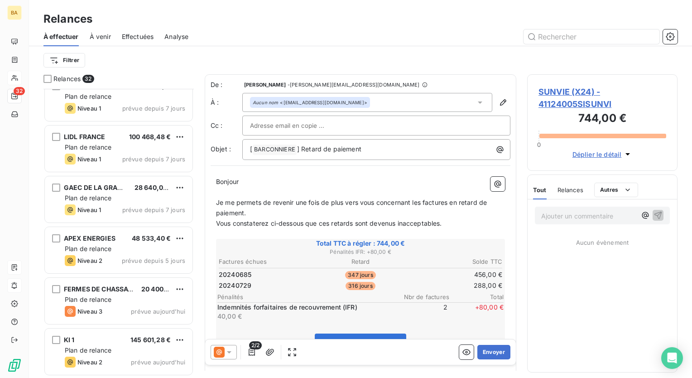
scroll to position [1335, 0]
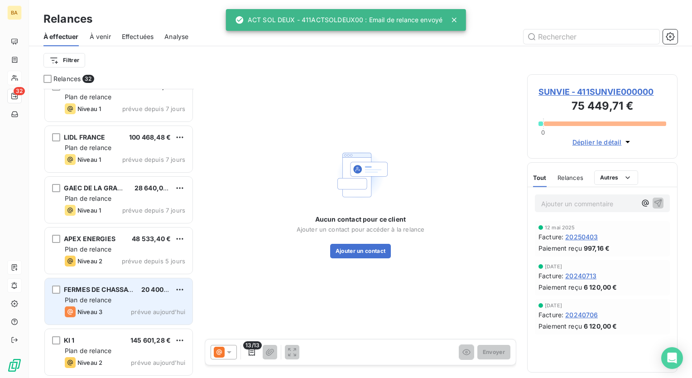
click at [113, 296] on div "Plan de relance" at bounding box center [125, 299] width 121 height 9
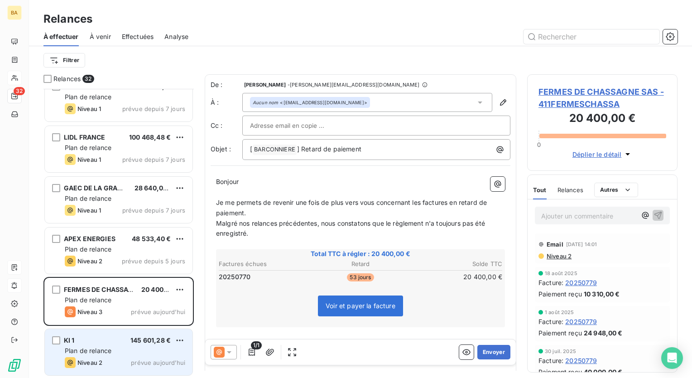
click at [98, 347] on span "Plan de relance" at bounding box center [88, 351] width 47 height 8
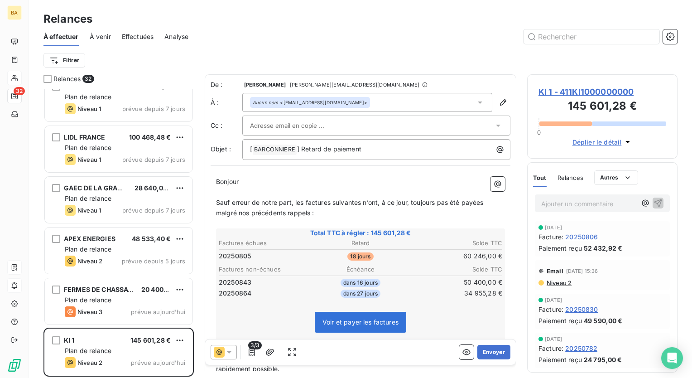
click at [561, 205] on p "Ajouter un commentaire ﻿" at bounding box center [589, 203] width 95 height 11
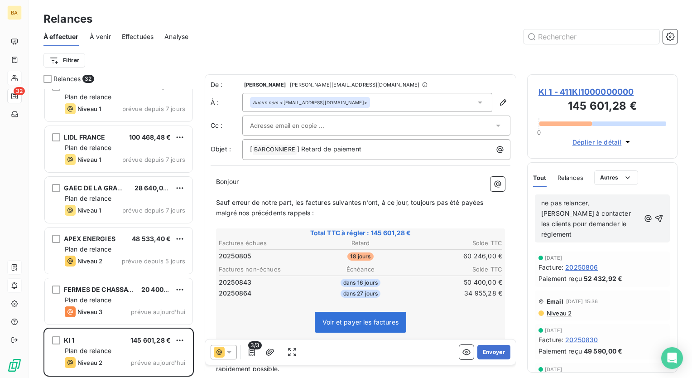
click at [604, 211] on span "ne pas relancer, [PERSON_NAME] à contacter les clients pour demander le règleme…" at bounding box center [588, 218] width 92 height 39
click at [656, 214] on icon "button" at bounding box center [660, 218] width 8 height 8
